Goal: Complete application form: Complete application form

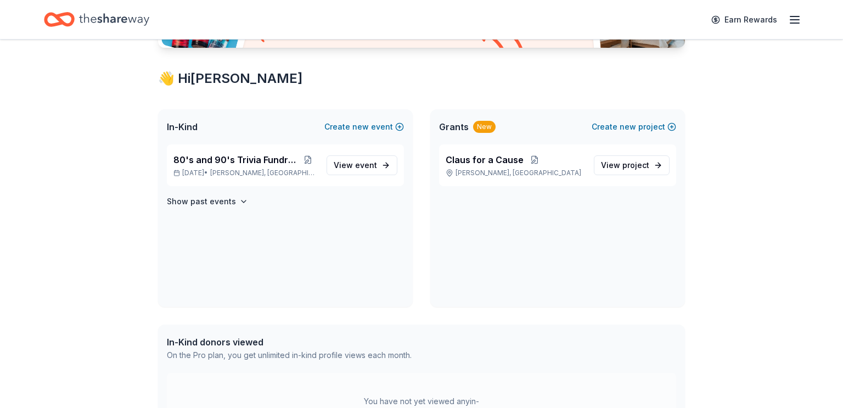
scroll to position [177, 0]
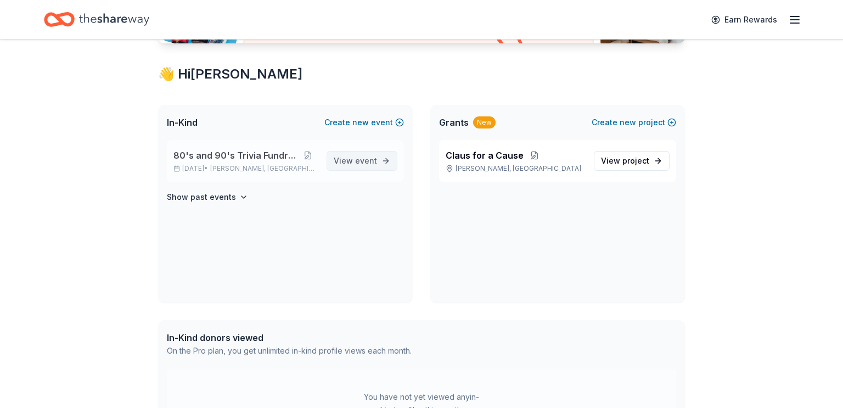
click at [368, 165] on span "event" at bounding box center [366, 160] width 22 height 9
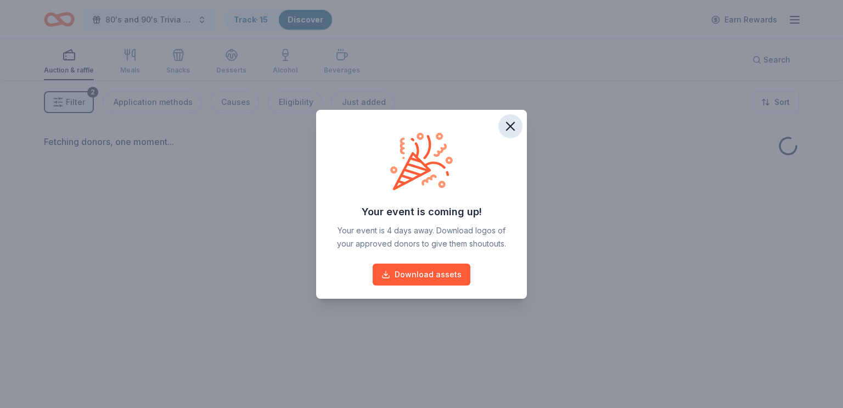
click at [515, 126] on icon "button" at bounding box center [510, 126] width 15 height 15
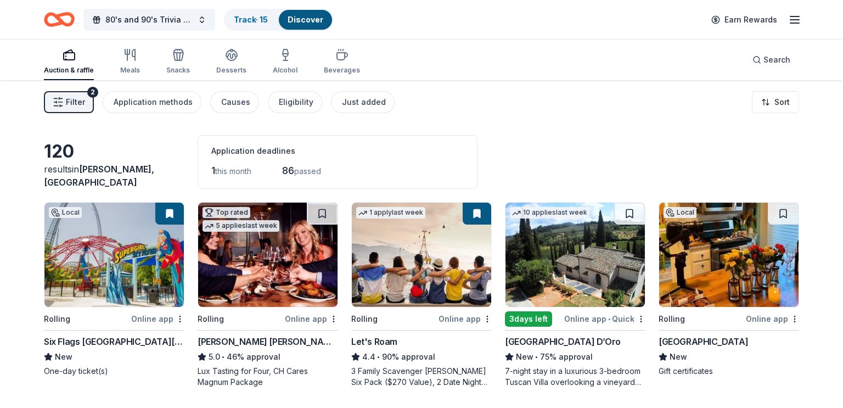
click at [792, 23] on line "button" at bounding box center [794, 23] width 9 height 0
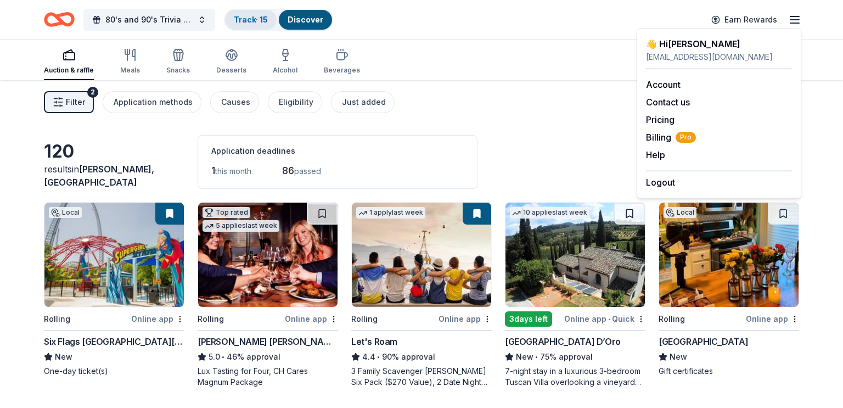
click at [261, 20] on link "Track · 15" at bounding box center [251, 19] width 34 height 9
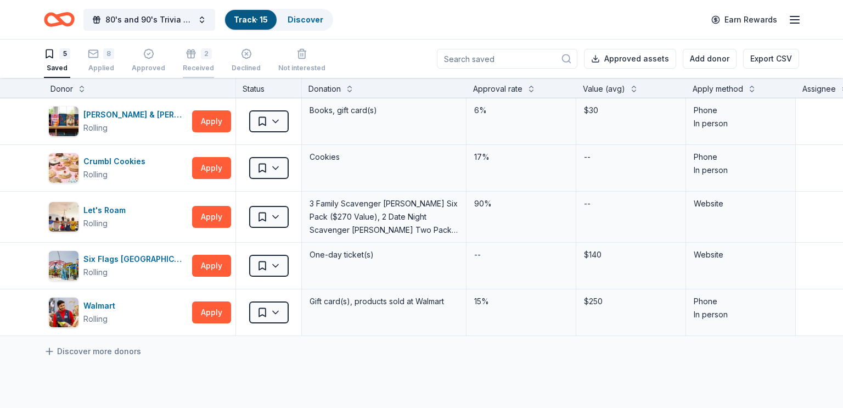
click at [193, 59] on div "2 Received" at bounding box center [198, 60] width 31 height 24
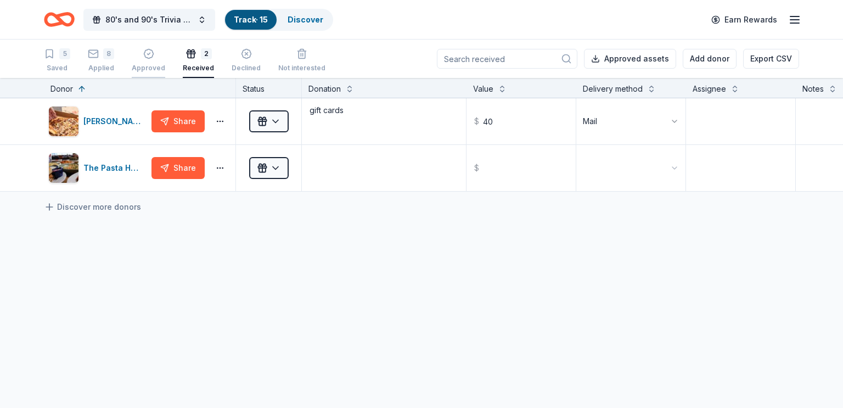
click at [143, 59] on div "Approved" at bounding box center [148, 60] width 33 height 24
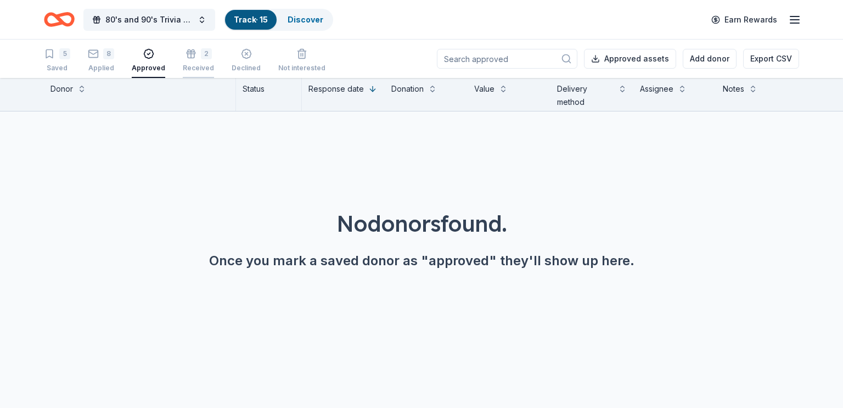
click at [189, 64] on div "Received" at bounding box center [198, 68] width 31 height 9
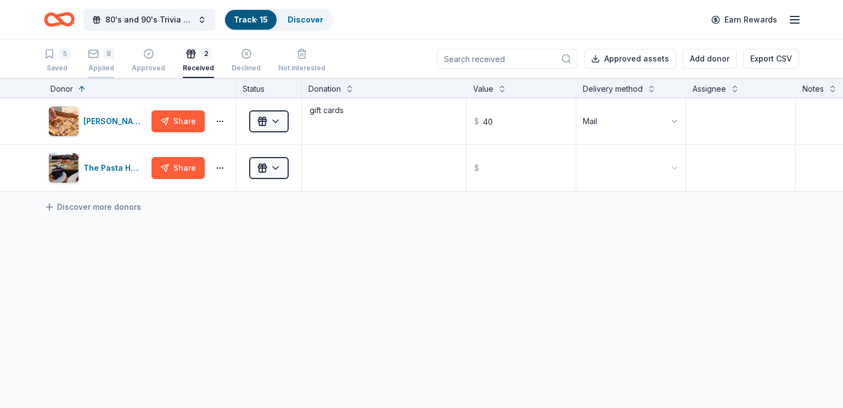
click at [92, 64] on div "Applied" at bounding box center [101, 68] width 26 height 9
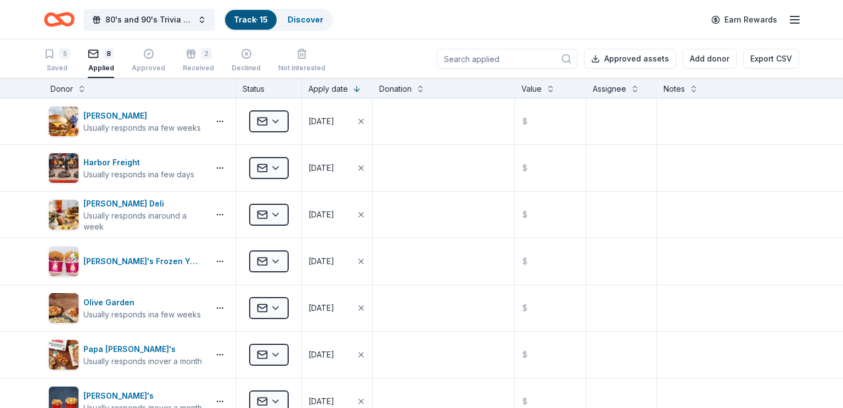
click at [400, 50] on div "5 Saved 8 Applied Approved 2 Received Declined Not interested Approved assets A…" at bounding box center [421, 59] width 755 height 38
click at [412, 50] on div "5 Saved 8 Applied Approved 2 Received Declined Not interested Approved assets A…" at bounding box center [421, 59] width 755 height 38
click at [140, 49] on div "button" at bounding box center [148, 53] width 33 height 11
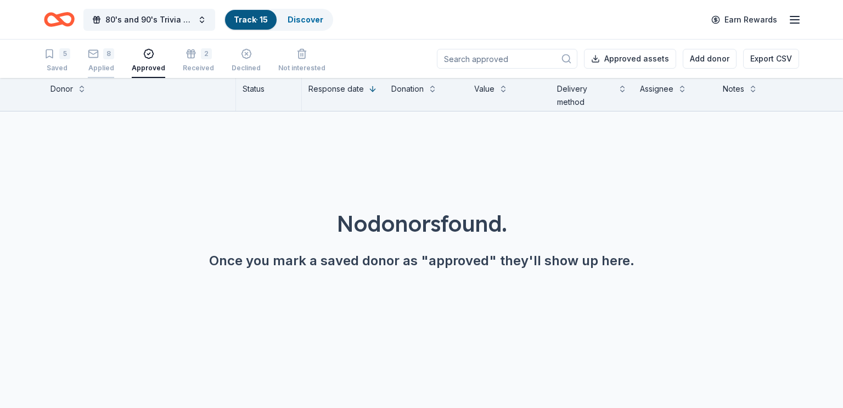
click at [106, 55] on div "8" at bounding box center [108, 53] width 11 height 11
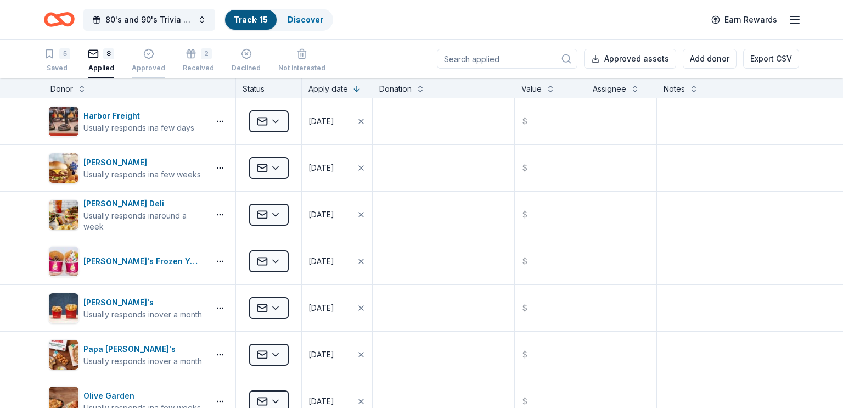
click at [145, 62] on div "Approved" at bounding box center [148, 60] width 33 height 24
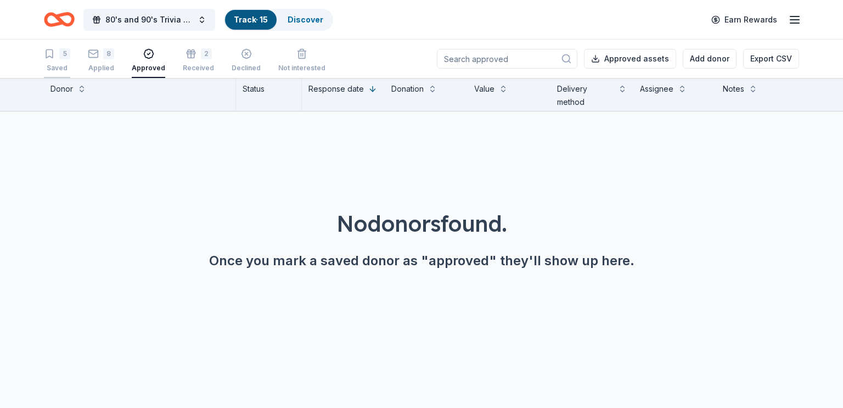
click at [57, 65] on div "Saved" at bounding box center [57, 68] width 26 height 9
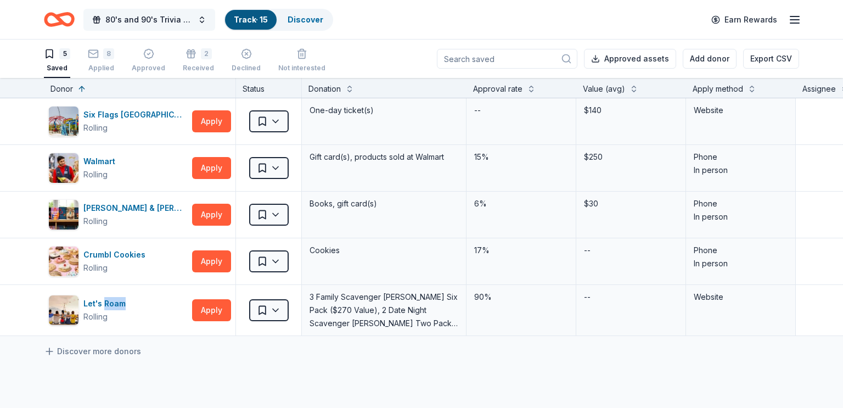
click at [193, 19] on button "80's and 90's Trivia Fundraiser" at bounding box center [149, 20] width 132 height 22
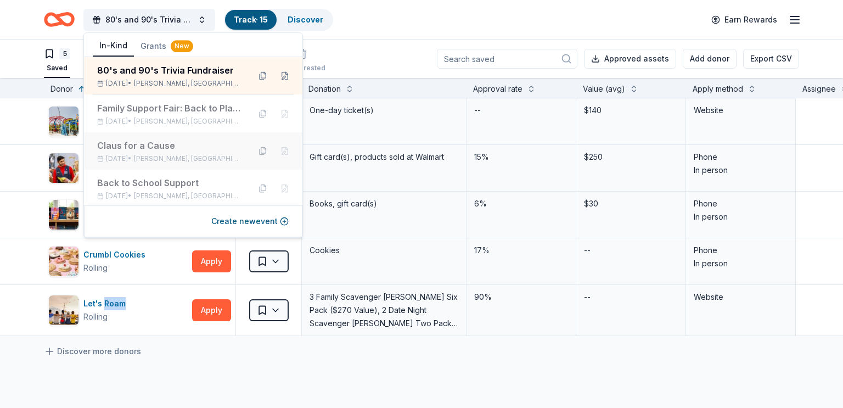
click at [266, 151] on button at bounding box center [263, 151] width 18 height 18
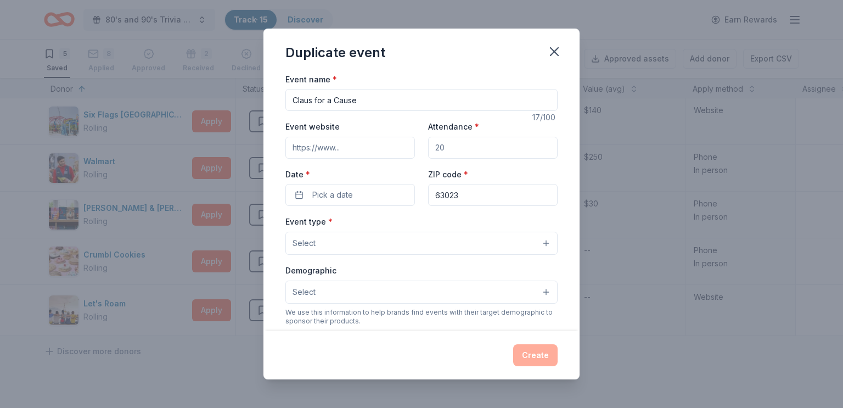
click at [468, 149] on input "Attendance *" at bounding box center [493, 148] width 130 height 22
click at [328, 149] on input "Event website" at bounding box center [350, 148] width 130 height 22
type input "[DOMAIN_NAME]"
click at [487, 141] on input "Attendance *" at bounding box center [493, 148] width 130 height 22
type input "200"
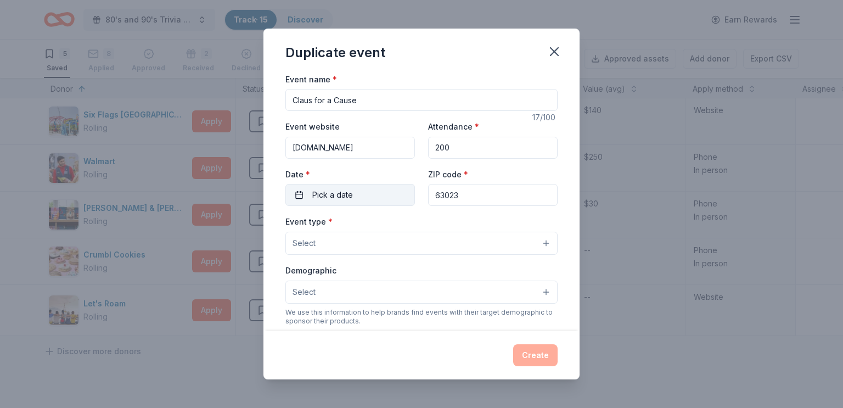
click at [349, 190] on span "Pick a date" at bounding box center [332, 194] width 41 height 13
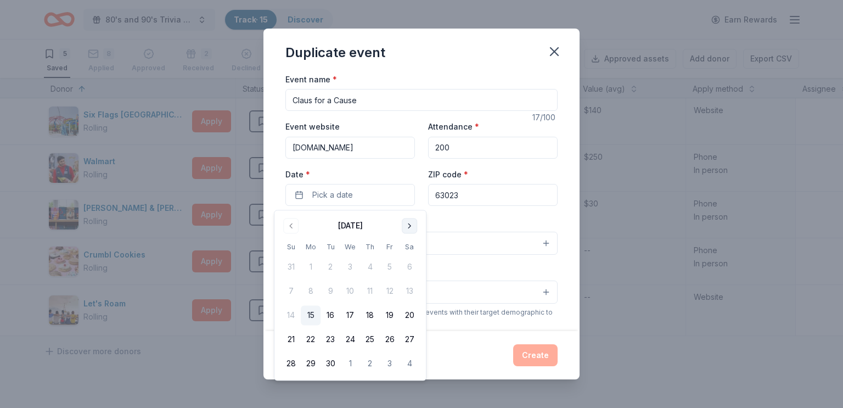
click at [409, 226] on button "Go to next month" at bounding box center [409, 225] width 15 height 15
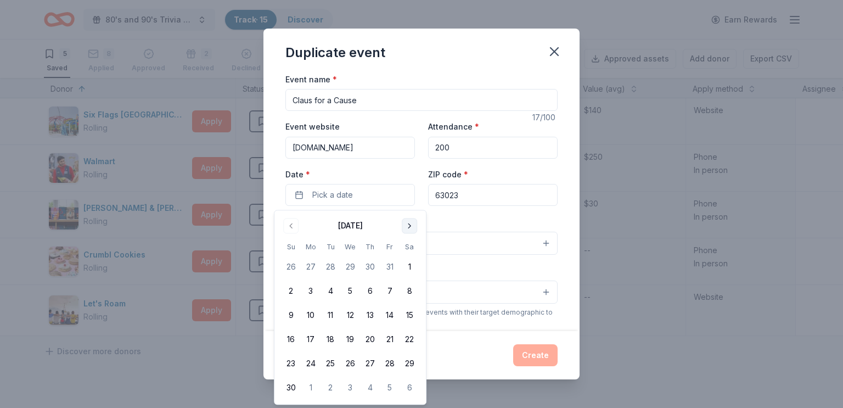
click at [411, 230] on button "Go to next month" at bounding box center [409, 225] width 15 height 15
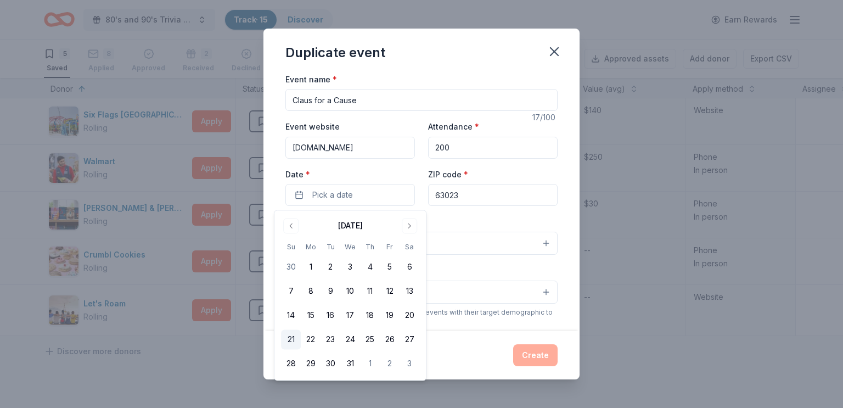
click at [288, 340] on button "21" at bounding box center [291, 340] width 20 height 20
click at [560, 183] on div "Event name * [PERSON_NAME] for a Cause 17 /100 Event website [DOMAIN_NAME] Atte…" at bounding box center [421, 201] width 316 height 259
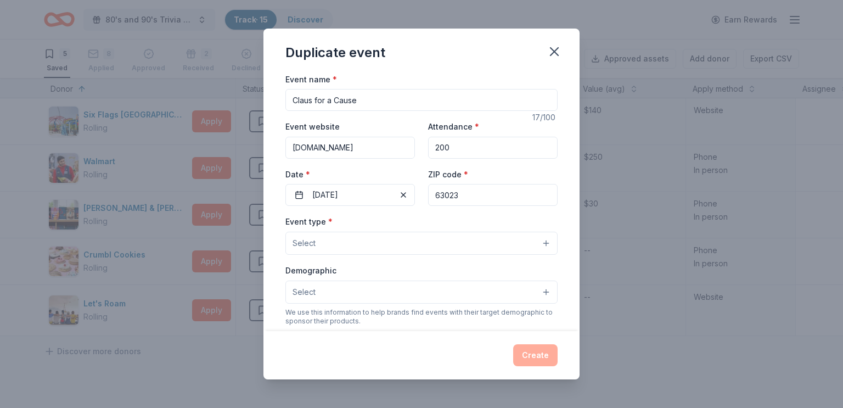
click at [489, 202] on input "63023" at bounding box center [493, 195] width 130 height 22
type input "63020"
click at [371, 249] on button "Select" at bounding box center [421, 243] width 272 height 23
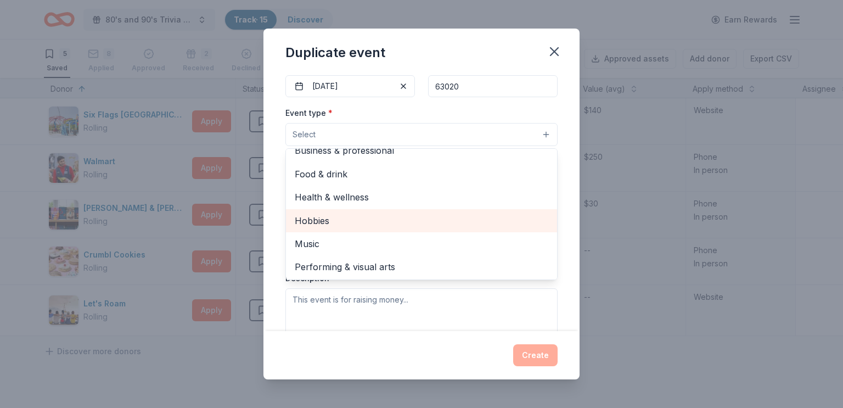
scroll to position [36, 0]
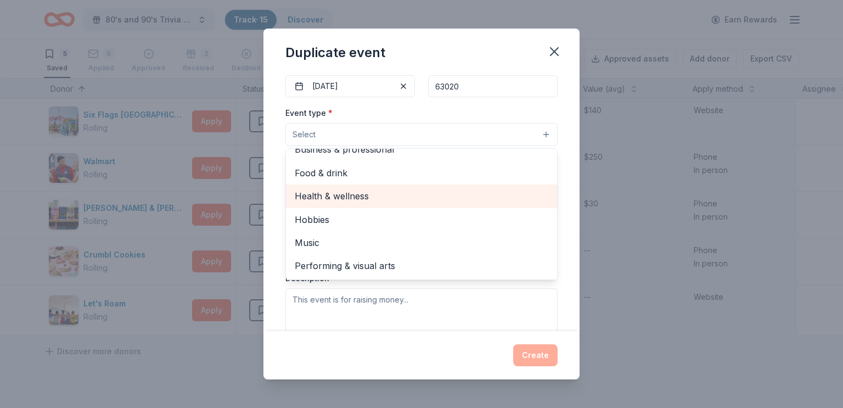
click at [387, 203] on span "Health & wellness" at bounding box center [422, 196] width 254 height 14
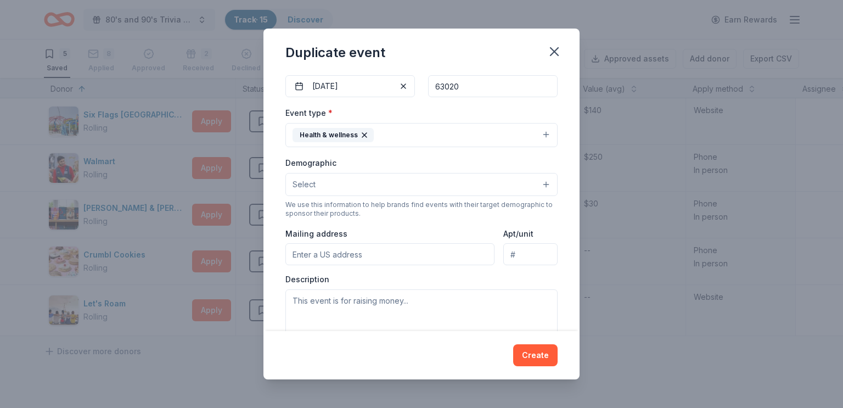
click at [364, 136] on icon "button" at bounding box center [364, 135] width 9 height 9
click at [415, 138] on button "Select" at bounding box center [421, 134] width 272 height 23
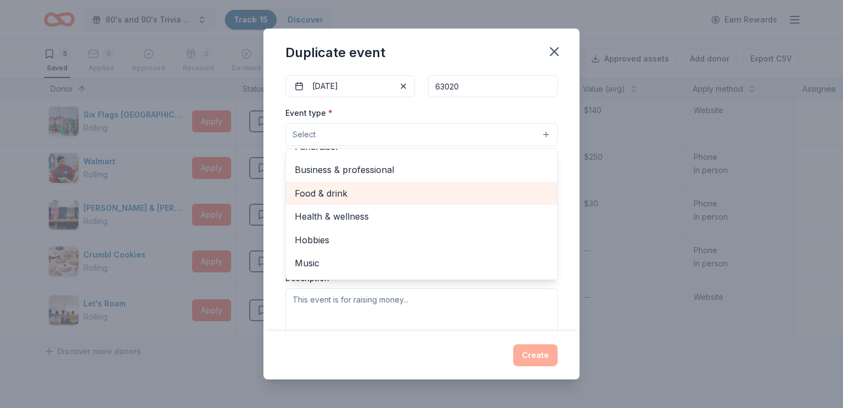
scroll to position [36, 0]
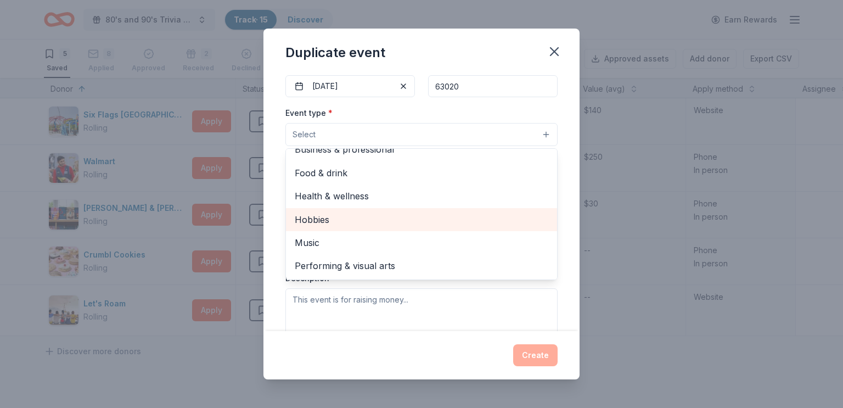
click at [396, 214] on span "Hobbies" at bounding box center [422, 219] width 254 height 14
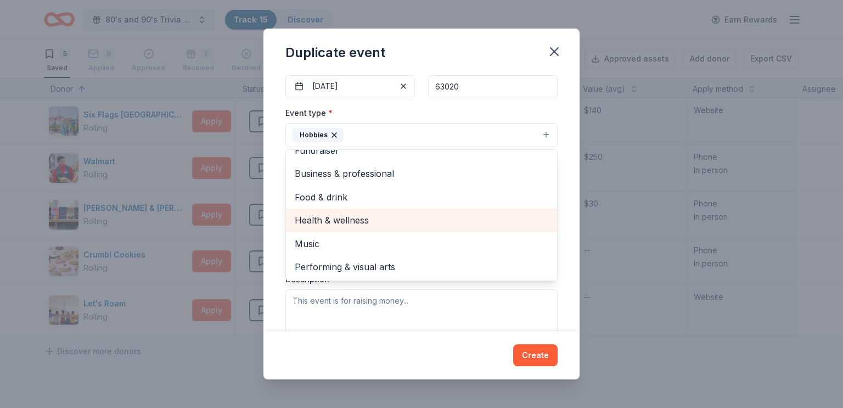
scroll to position [13, 0]
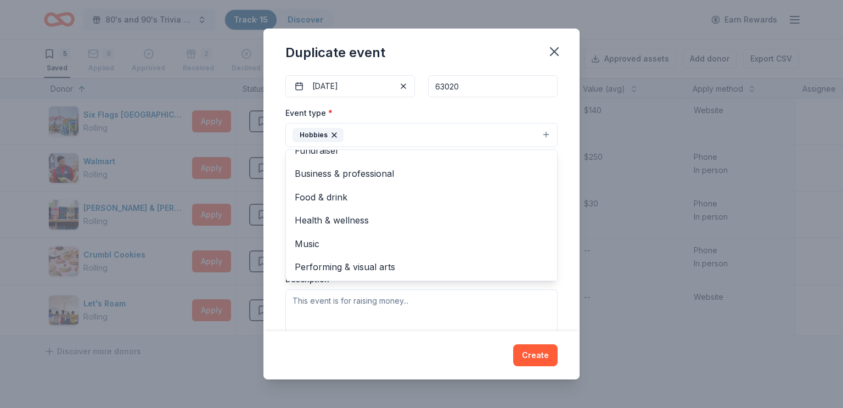
click at [574, 135] on div "Event name * [PERSON_NAME] for a Cause 17 /100 Event website [DOMAIN_NAME] Atte…" at bounding box center [421, 201] width 316 height 259
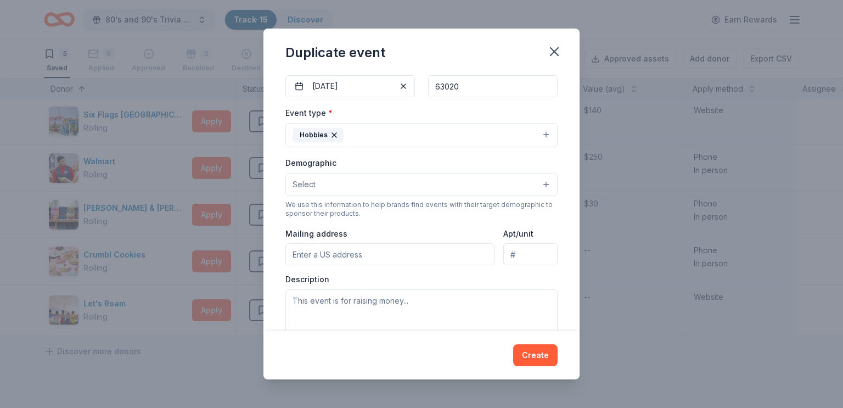
click at [339, 185] on button "Select" at bounding box center [421, 184] width 272 height 23
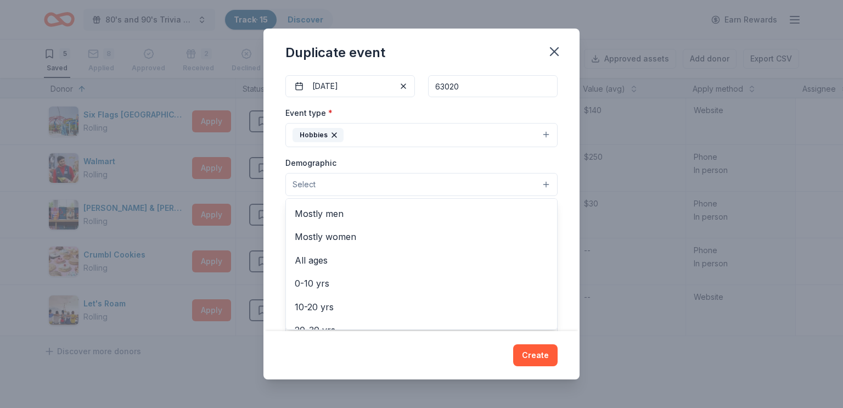
scroll to position [0, 0]
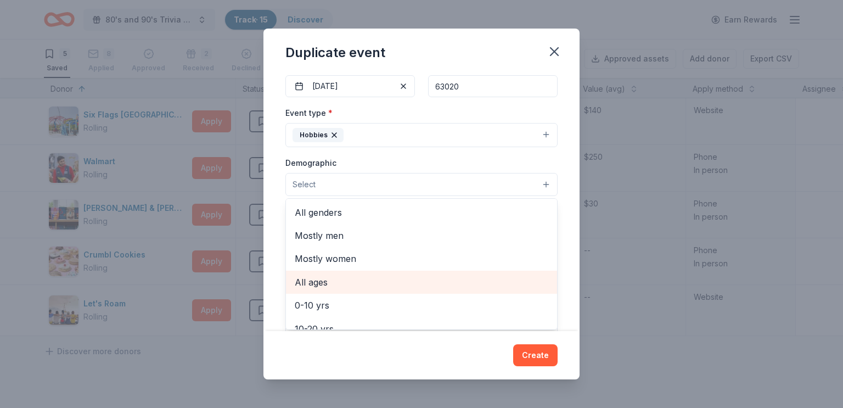
click at [329, 280] on span "All ages" at bounding box center [422, 282] width 254 height 14
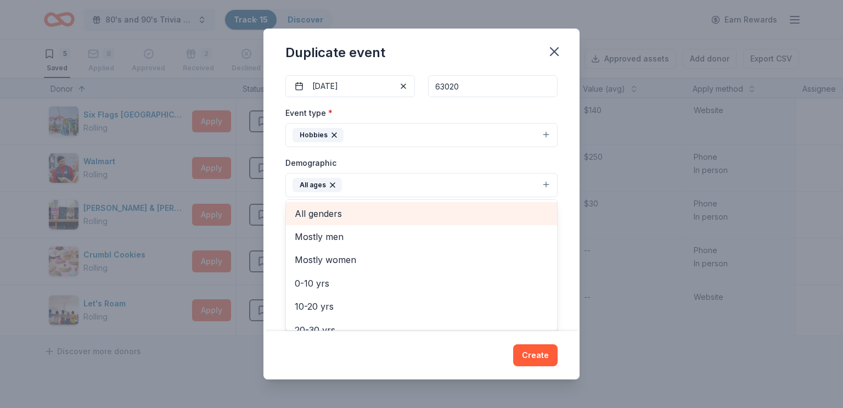
click at [348, 217] on span "All genders" at bounding box center [422, 213] width 254 height 14
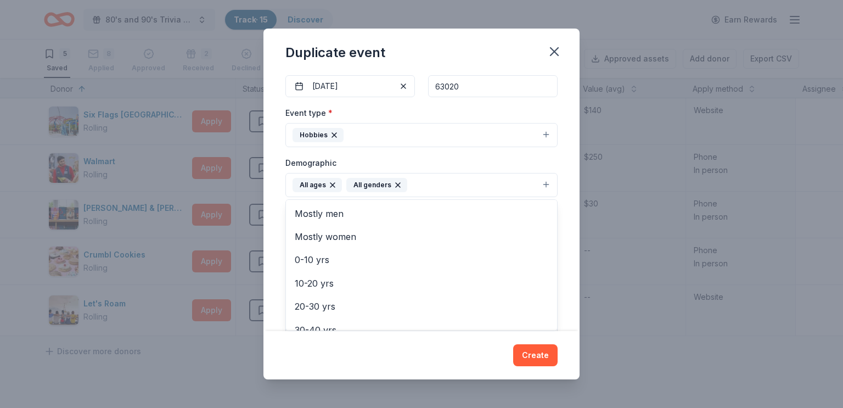
click at [575, 168] on div "Event name * [PERSON_NAME] for a Cause 17 /100 Event website [DOMAIN_NAME] Atte…" at bounding box center [421, 201] width 316 height 259
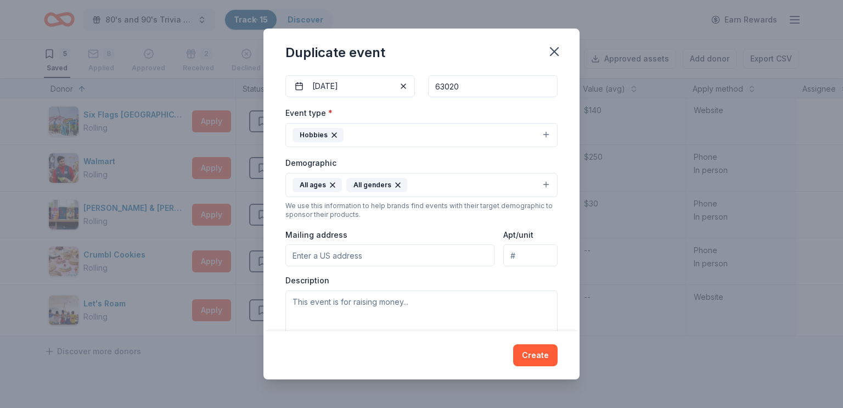
click at [354, 261] on input "Mailing address" at bounding box center [389, 255] width 209 height 22
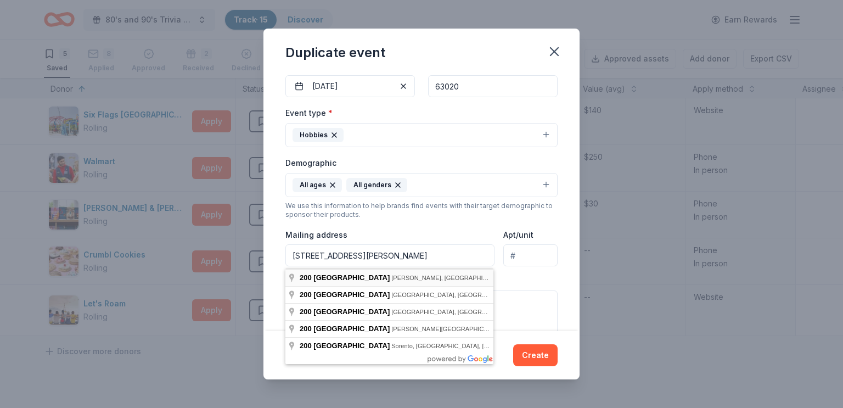
type input "[STREET_ADDRESS][PERSON_NAME]"
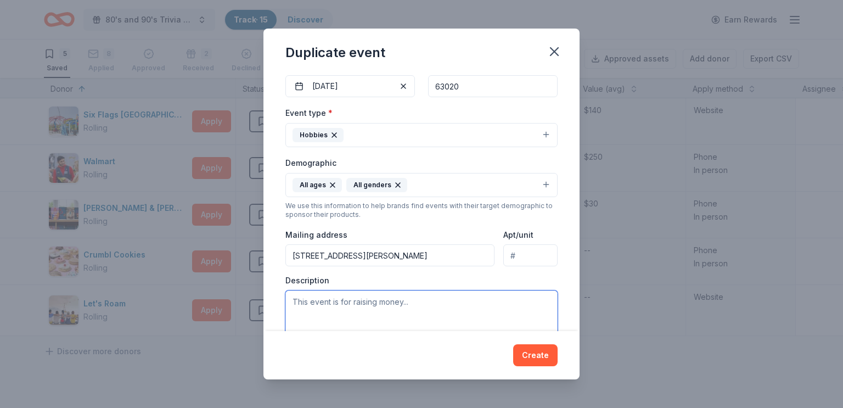
click at [434, 302] on textarea at bounding box center [421, 314] width 272 height 49
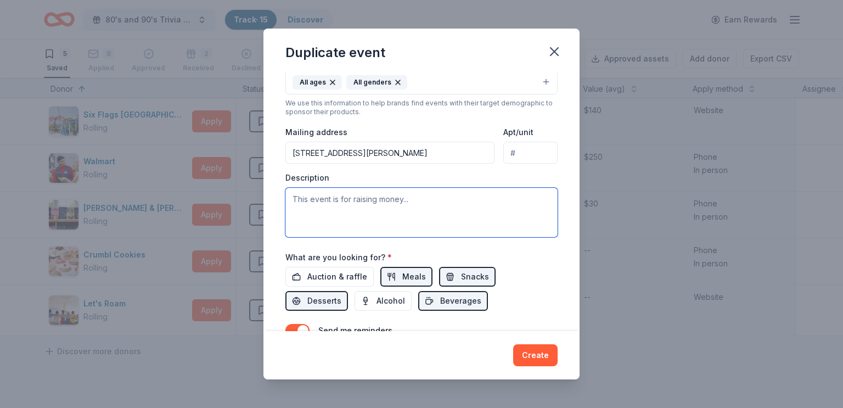
scroll to position [212, 0]
click at [414, 213] on textarea "This event" at bounding box center [421, 211] width 272 height 49
click at [421, 203] on textarea "This event" at bounding box center [421, 211] width 272 height 49
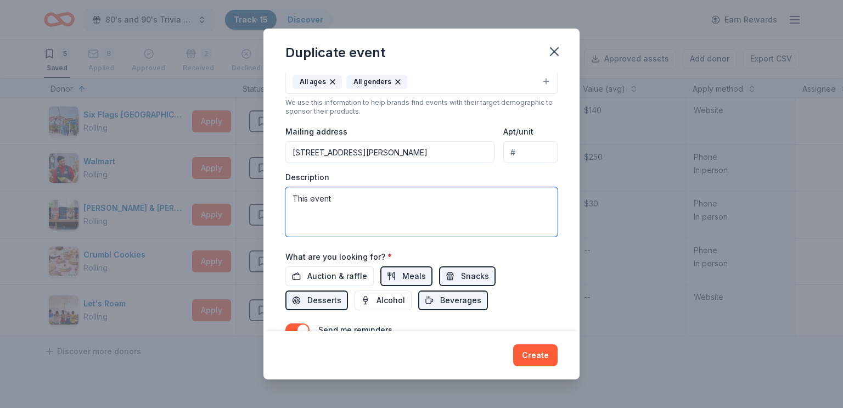
paste textarea "trivia night is raising money for our annual Claus for a Cause holiday gift dis…"
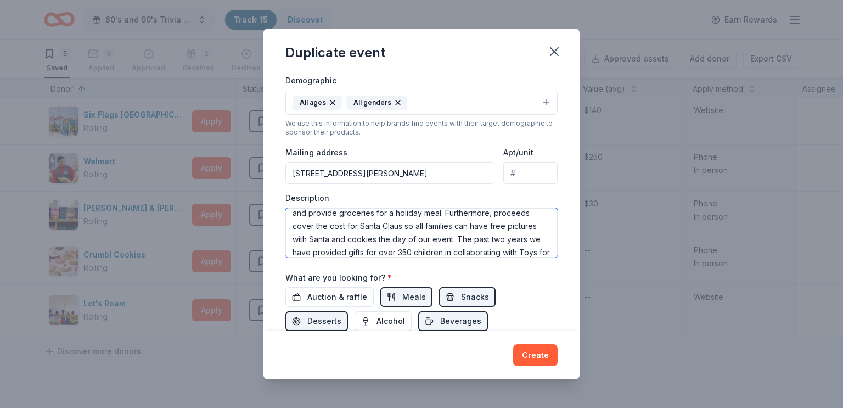
scroll to position [204, 0]
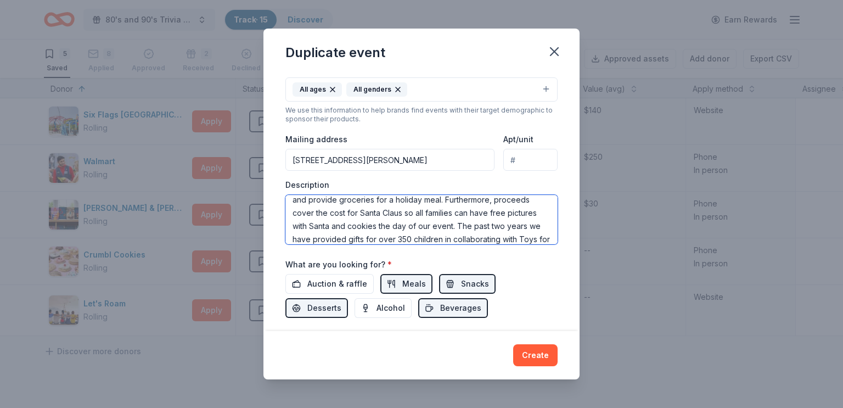
click at [551, 230] on textarea "This trivia night is raising money for our annual Claus for a Cause holiday gif…" at bounding box center [421, 219] width 272 height 49
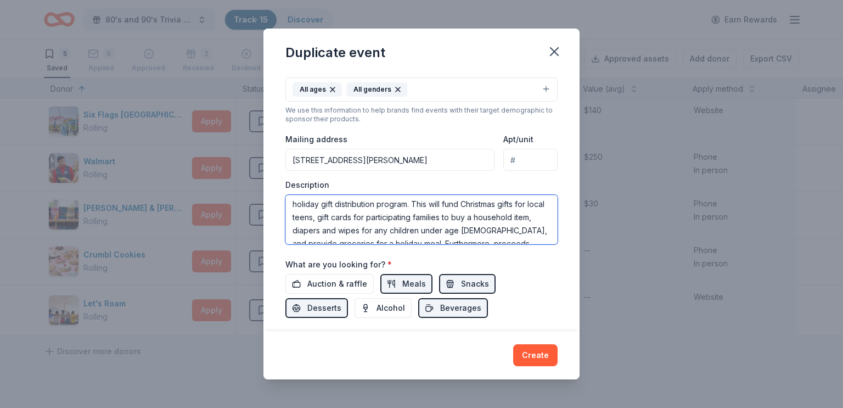
scroll to position [0, 0]
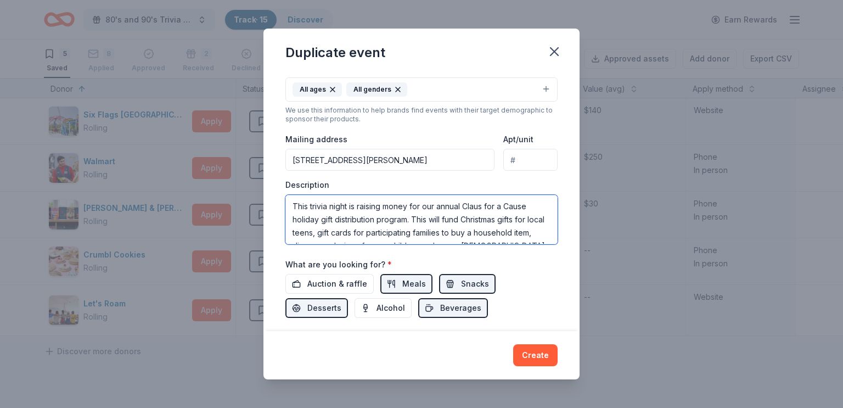
drag, startPoint x: 347, startPoint y: 210, endPoint x: 321, endPoint y: 211, distance: 25.8
click at [321, 211] on textarea "This trivia night is raising money for our annual Claus for a Cause holiday gif…" at bounding box center [421, 219] width 272 height 49
drag, startPoint x: 418, startPoint y: 210, endPoint x: 342, endPoint y: 210, distance: 75.2
click at [342, 210] on textarea "This event is raising money for our annual Claus for a Cause holiday gift distr…" at bounding box center [421, 219] width 272 height 49
click at [381, 217] on textarea "This event is our annual Claus for a Cause holiday gift distribution program. T…" at bounding box center [421, 219] width 272 height 49
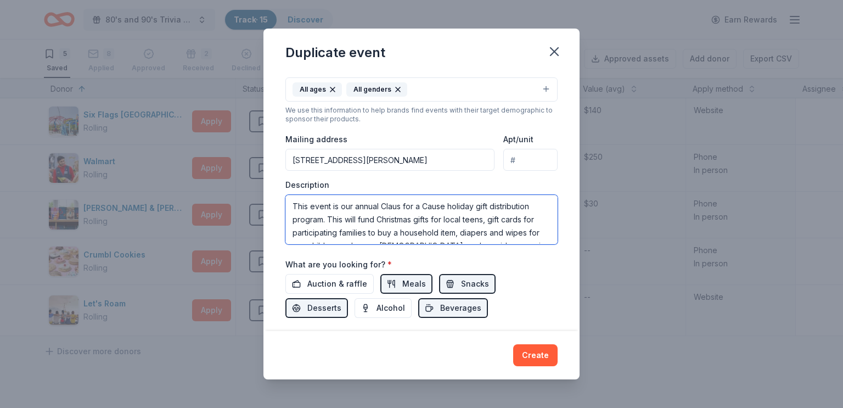
drag, startPoint x: 328, startPoint y: 219, endPoint x: 375, endPoint y: 226, distance: 48.1
click at [375, 226] on textarea "This event is our annual Claus for a Cause holiday gift distribution program. T…" at bounding box center [421, 219] width 272 height 49
click at [439, 221] on textarea "This event is our annual Claus for a Cause holiday gift distribution program. W…" at bounding box center [421, 219] width 272 height 49
click at [458, 220] on textarea "This event is our annual Claus for a Cause holiday gift distribution program. W…" at bounding box center [421, 219] width 272 height 49
click at [350, 235] on textarea "This event is our annual Claus for a Cause holiday gift distribution program. W…" at bounding box center [421, 219] width 272 height 49
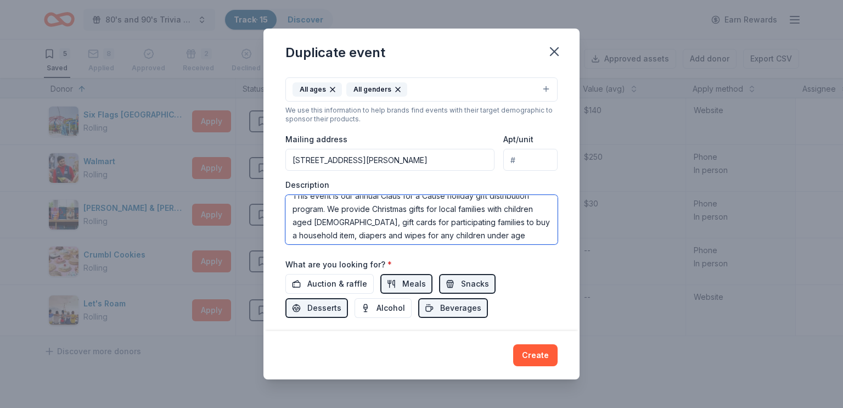
scroll to position [11, 0]
click at [476, 220] on textarea "This event is our annual Claus for a Cause holiday gift distribution program. W…" at bounding box center [421, 219] width 272 height 49
click at [414, 223] on textarea "This event is our annual Claus for a Cause holiday gift distribution program. W…" at bounding box center [421, 219] width 272 height 49
click at [503, 224] on textarea "This event is our annual Claus for a Cause holiday gift distribution program. W…" at bounding box center [421, 219] width 272 height 49
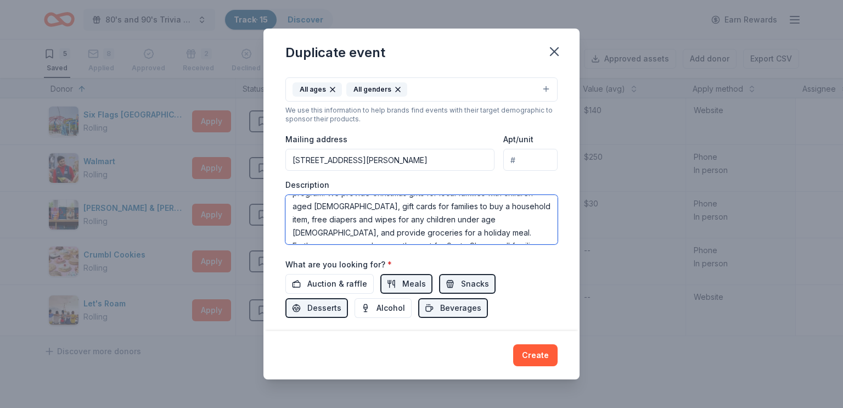
scroll to position [28, 0]
click at [477, 221] on textarea "This event is our annual Claus for a Cause holiday gift distribution program. W…" at bounding box center [421, 219] width 272 height 49
click at [476, 221] on textarea "This event is our annual Claus for a Cause holiday gift distribution program. W…" at bounding box center [421, 219] width 272 height 49
click at [475, 221] on textarea "This event is our annual Claus for a Cause holiday gift distribution program. W…" at bounding box center [421, 219] width 272 height 49
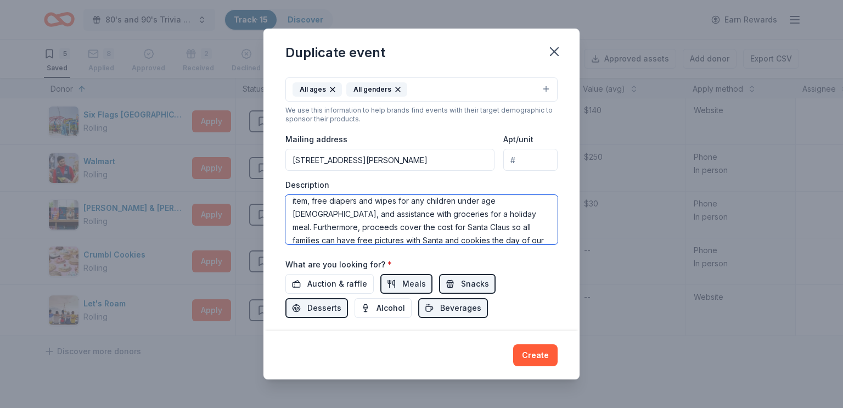
scroll to position [57, 0]
drag, startPoint x: 393, startPoint y: 218, endPoint x: 360, endPoint y: 222, distance: 33.1
click at [360, 222] on textarea "This event is our annual Claus for a Cause holiday gift distribution program. W…" at bounding box center [421, 219] width 272 height 49
click at [382, 214] on textarea "This event is our annual Claus for a Cause holiday gift distribution program. W…" at bounding box center [421, 219] width 272 height 49
click at [384, 213] on textarea "This event is our annual Claus for a Cause holiday gift distribution program. W…" at bounding box center [421, 219] width 272 height 49
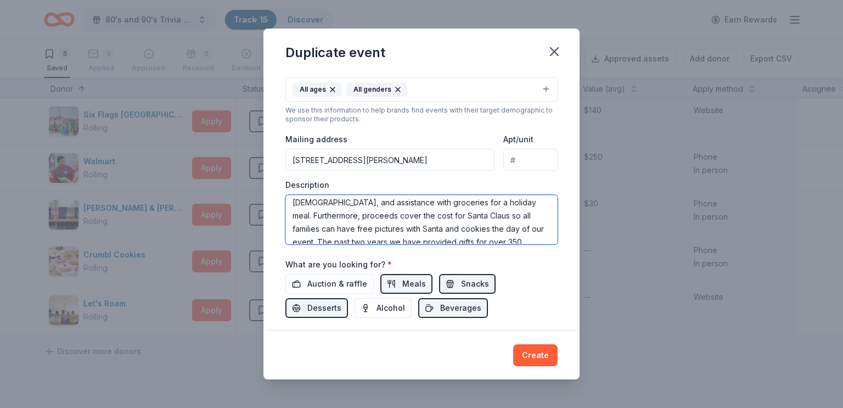
click at [384, 213] on textarea "This event is our annual Claus for a Cause holiday gift distribution program. W…" at bounding box center [421, 219] width 272 height 49
click at [397, 222] on textarea "This event is our annual Claus for a Cause holiday gift distribution program. W…" at bounding box center [421, 219] width 272 height 49
drag, startPoint x: 400, startPoint y: 217, endPoint x: 363, endPoint y: 218, distance: 37.4
click at [363, 218] on textarea "This event is our annual Claus for a Cause holiday gift distribution program. W…" at bounding box center [421, 219] width 272 height 49
click at [505, 215] on textarea "This event is our annual Claus for a Cause holiday gift distribution program. W…" at bounding box center [421, 219] width 272 height 49
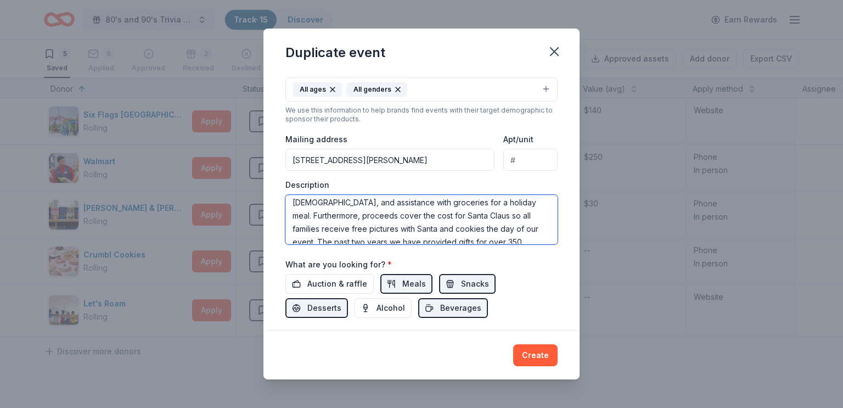
click at [499, 216] on textarea "This event is our annual Claus for a Cause holiday gift distribution program. W…" at bounding box center [421, 219] width 272 height 49
click at [508, 217] on textarea "This event is our annual Claus for a Cause holiday gift distribution program. W…" at bounding box center [421, 219] width 272 height 49
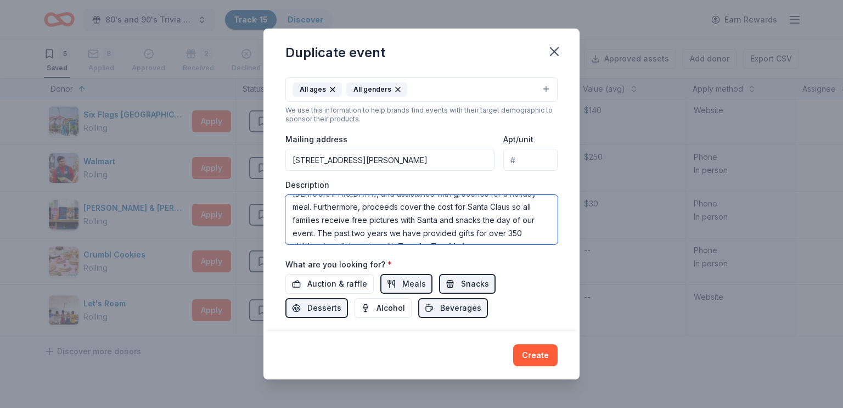
scroll to position [66, 0]
click at [393, 236] on textarea "This event is our annual Claus for a Cause holiday gift distribution program. W…" at bounding box center [421, 219] width 272 height 49
click at [511, 234] on textarea "This event is our annual Claus for a Cause holiday gift distribution program. W…" at bounding box center [421, 219] width 272 height 49
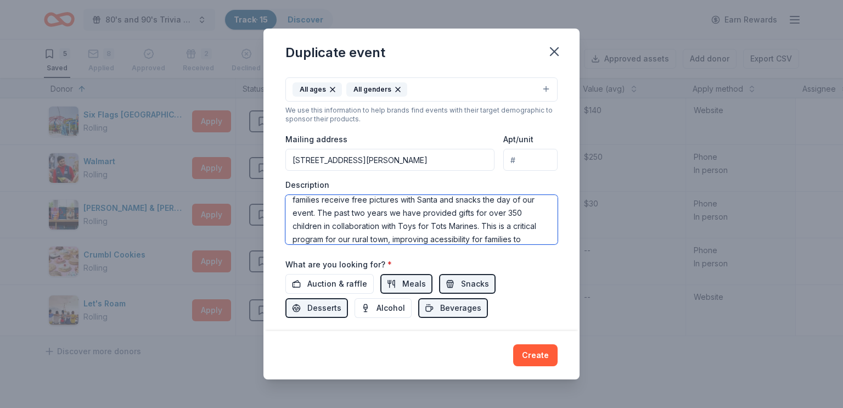
scroll to position [99, 0]
click at [489, 212] on textarea "This event is our annual Claus for a Cause holiday gift distribution program. W…" at bounding box center [421, 219] width 272 height 49
click at [539, 243] on textarea "This event is our annual Claus for a Cause holiday gift distribution program. W…" at bounding box center [421, 219] width 272 height 49
click at [553, 242] on textarea "This event is our annual Claus for a Cause holiday gift distribution program. W…" at bounding box center [421, 219] width 272 height 49
click at [548, 240] on textarea "This event is our annual Claus for a Cause holiday gift distribution program. W…" at bounding box center [421, 219] width 272 height 49
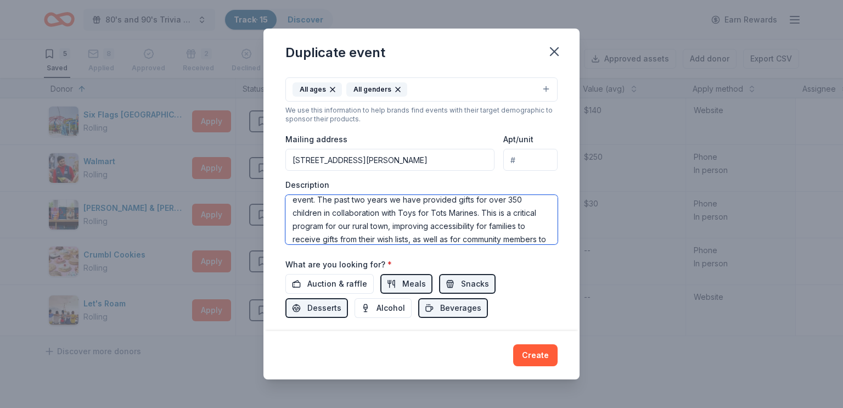
type textarea "This event is our annual Claus for a Cause holiday gift distribution program. W…"
click at [551, 255] on div "Event name * [PERSON_NAME] for a Cause 17 /100 Event website [DOMAIN_NAME] Atte…" at bounding box center [421, 122] width 272 height 509
click at [535, 238] on textarea "This event is our annual Claus for a Cause holiday gift distribution program. W…" at bounding box center [421, 219] width 272 height 49
click at [543, 240] on textarea "This event is our annual Claus for a Cause holiday gift distribution program. W…" at bounding box center [421, 219] width 272 height 49
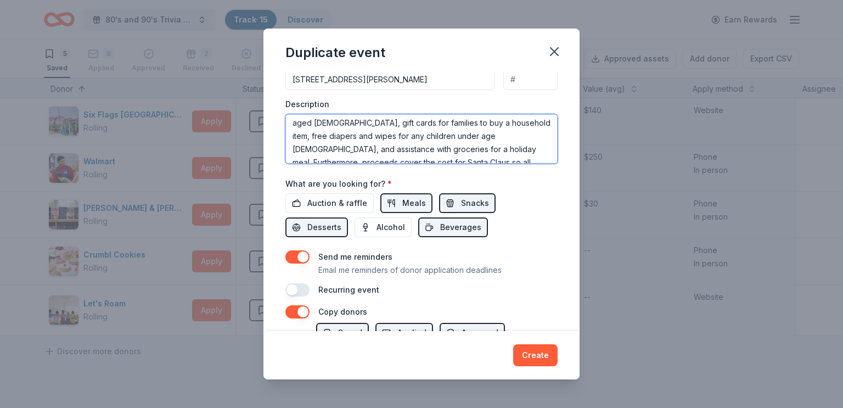
scroll to position [30, 0]
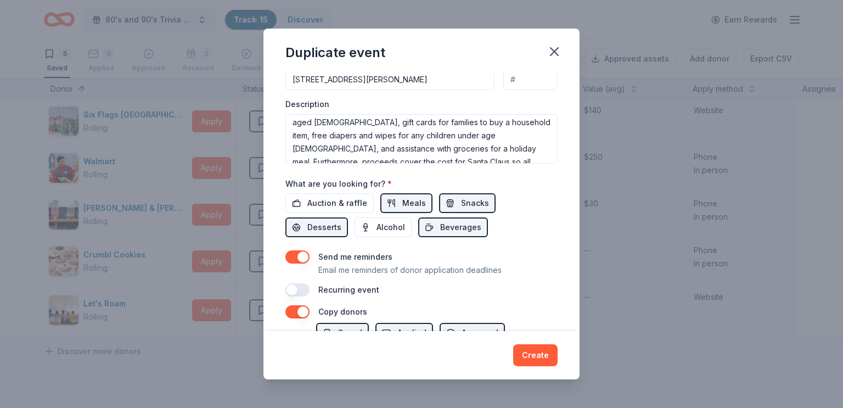
click at [302, 259] on button "button" at bounding box center [297, 256] width 24 height 13
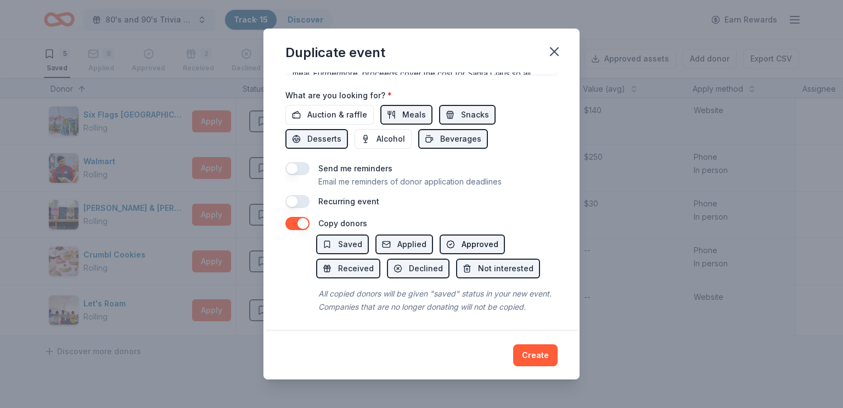
scroll to position [378, 0]
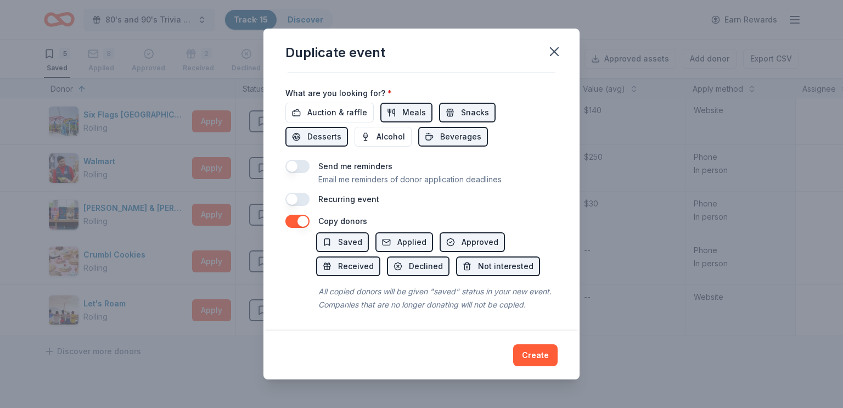
click at [292, 223] on button "button" at bounding box center [297, 221] width 24 height 13
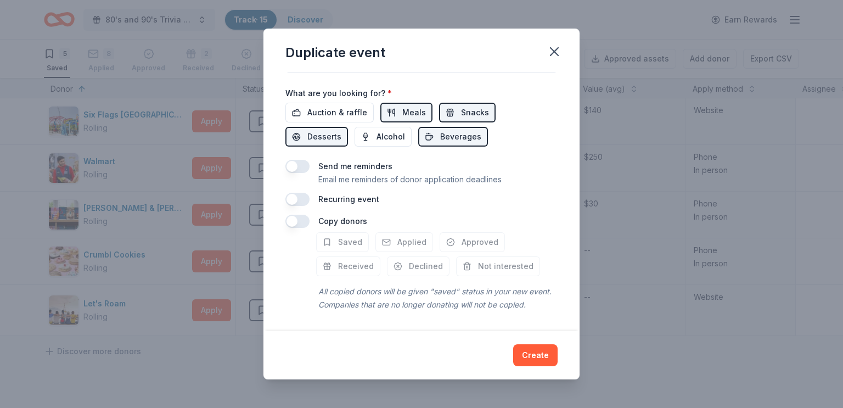
click at [299, 223] on button "button" at bounding box center [297, 221] width 24 height 13
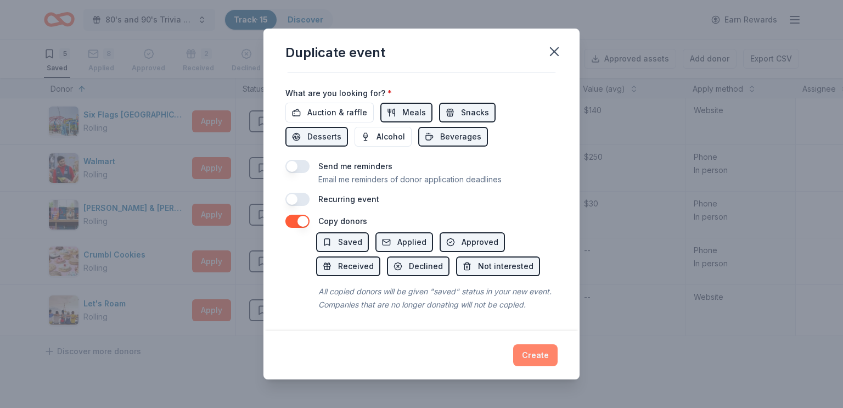
click at [544, 355] on button "Create" at bounding box center [535, 355] width 44 height 22
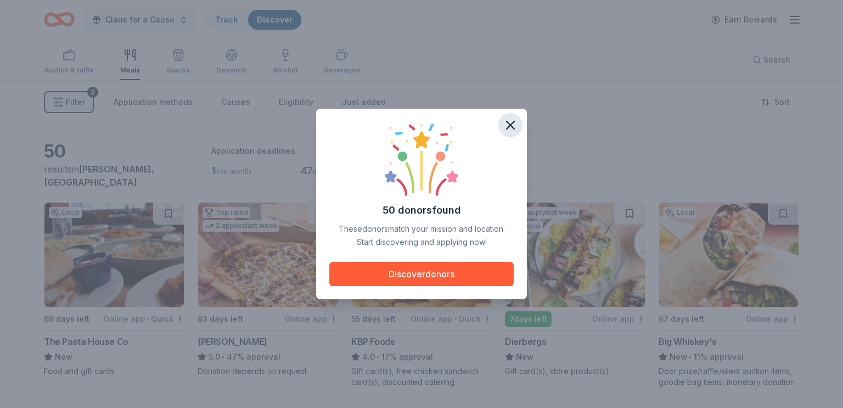
click at [508, 128] on icon "button" at bounding box center [510, 125] width 8 height 8
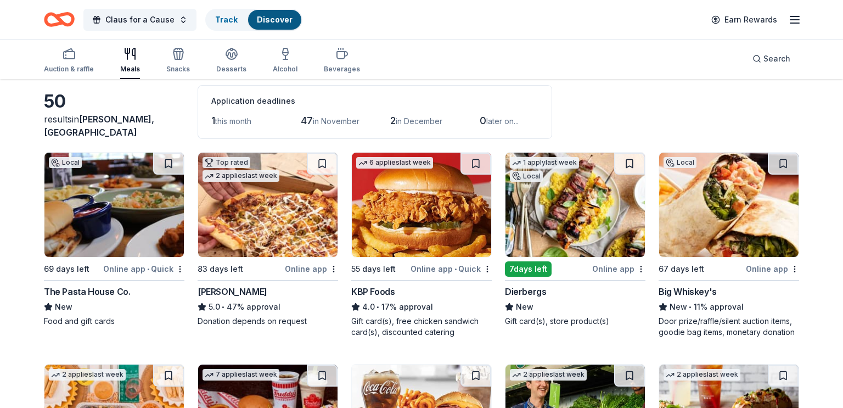
scroll to position [64, 0]
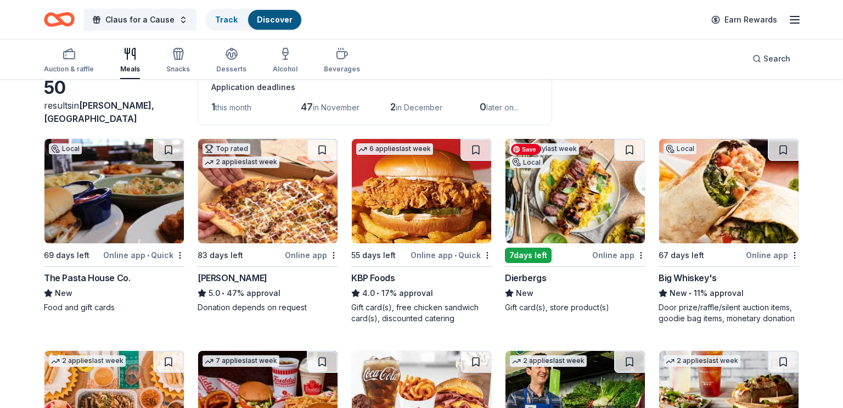
click at [539, 203] on img at bounding box center [574, 191] width 139 height 104
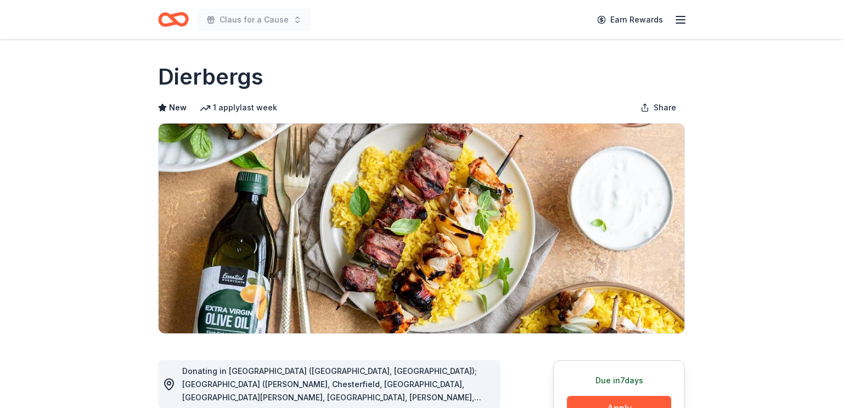
click at [589, 396] on button "Apply" at bounding box center [619, 408] width 104 height 24
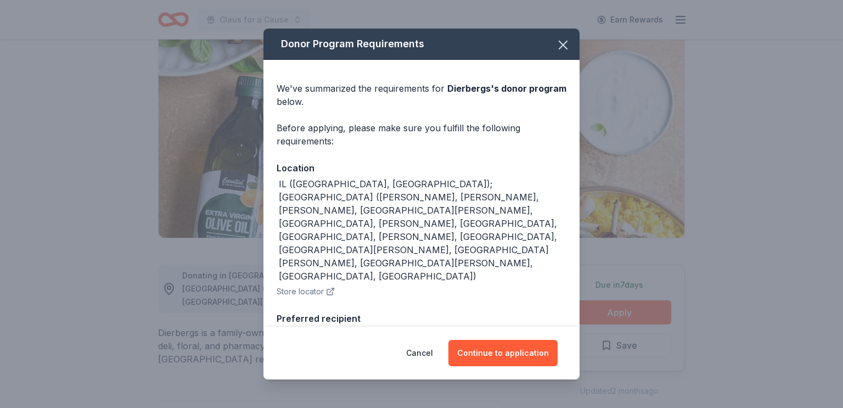
scroll to position [132, 0]
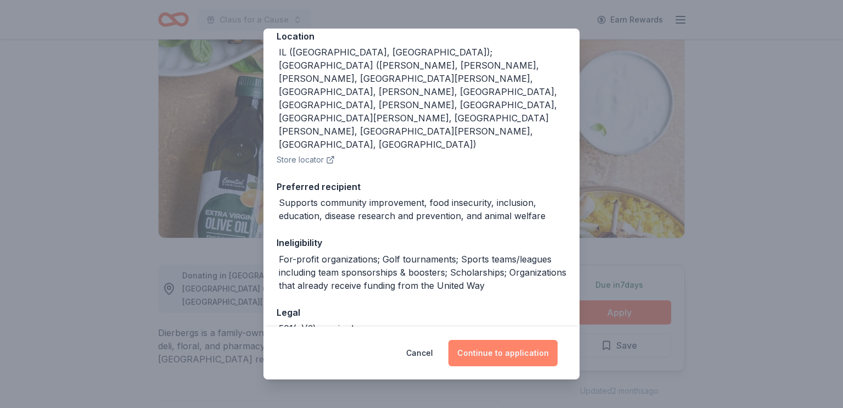
click at [489, 349] on button "Continue to application" at bounding box center [502, 353] width 109 height 26
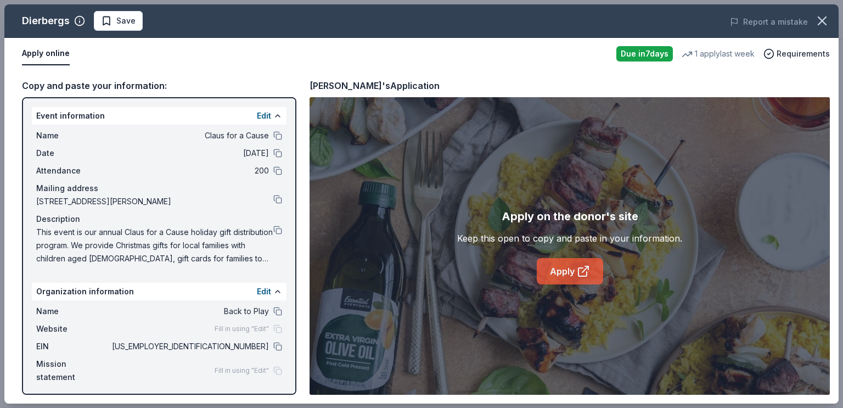
click at [561, 282] on link "Apply" at bounding box center [570, 271] width 66 height 26
